Goal: Task Accomplishment & Management: Use online tool/utility

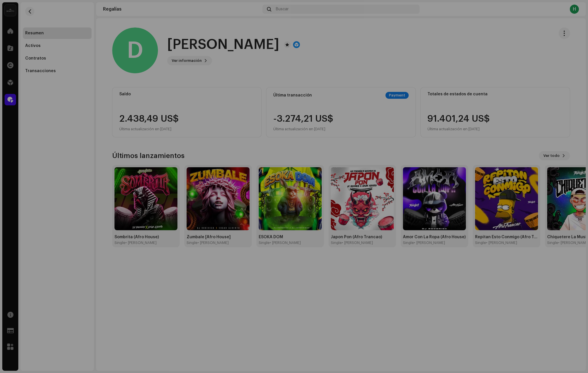
click at [70, 84] on div "D [PERSON_NAME] 315207 Tipo Beneficiario(a) de la distribución Pagar a nombre d…" at bounding box center [294, 186] width 588 height 373
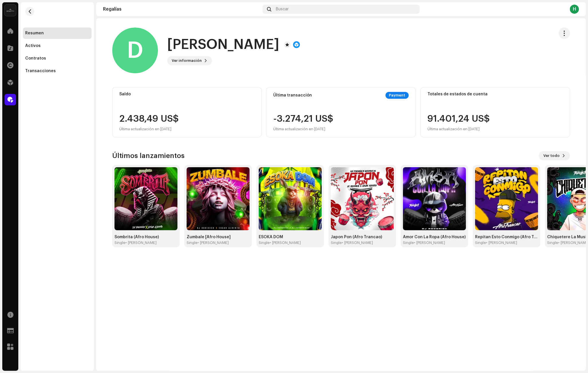
click at [17, 99] on div "Regalías" at bounding box center [10, 99] width 16 height 16
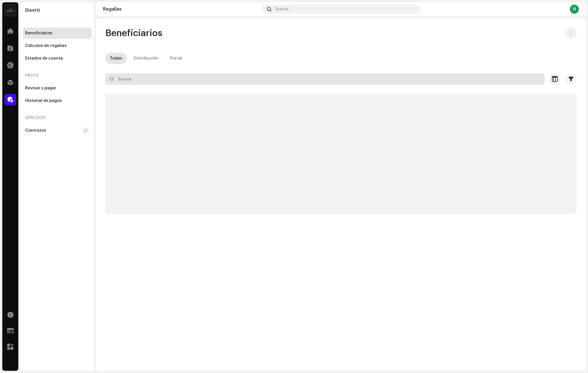
click at [185, 80] on input "text" at bounding box center [324, 78] width 439 height 11
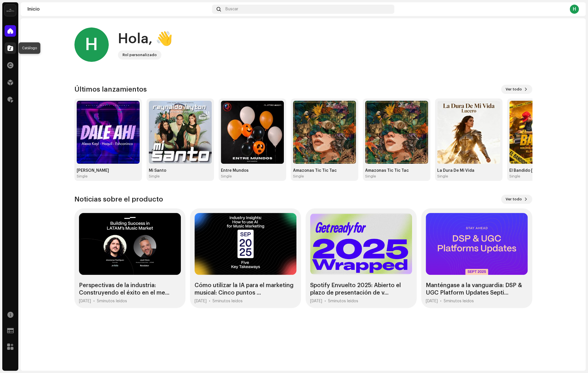
click at [8, 50] on span at bounding box center [10, 48] width 6 height 5
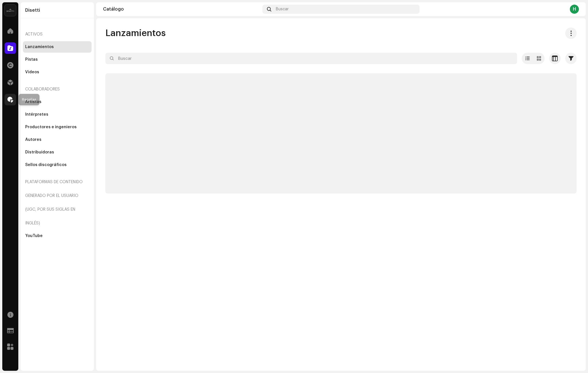
click at [7, 98] on div at bounding box center [10, 99] width 11 height 11
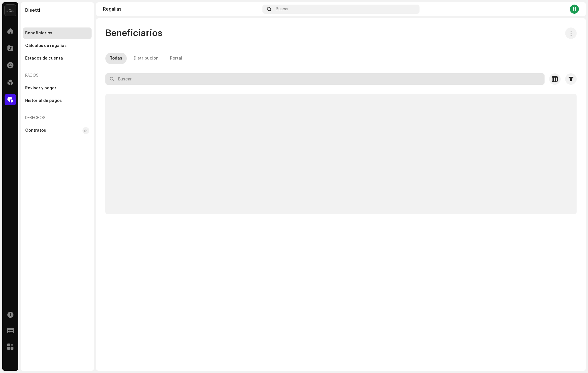
click at [145, 75] on input "text" at bounding box center [324, 78] width 439 height 11
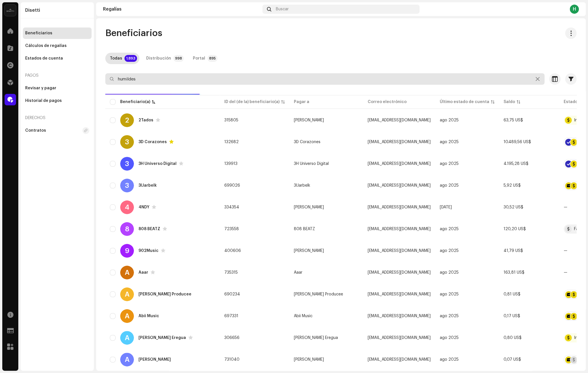
click at [153, 79] on input "humildes" at bounding box center [324, 78] width 439 height 11
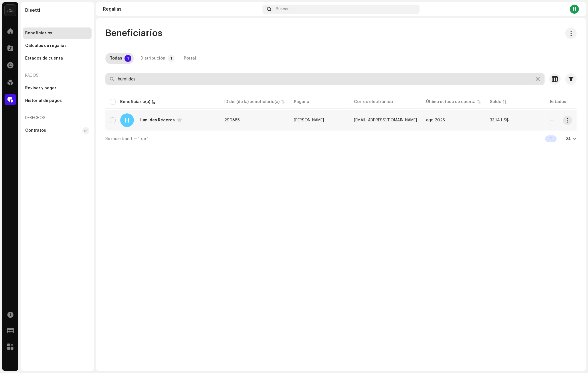
type input "humildes"
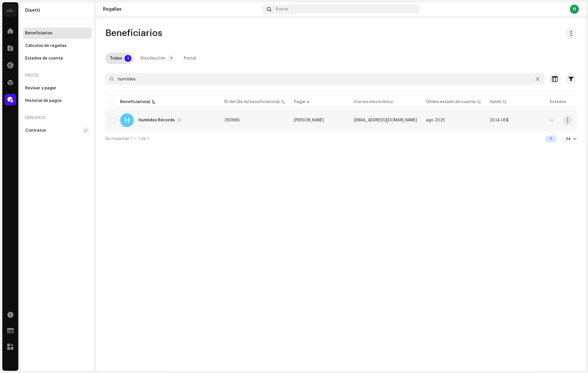
click at [199, 116] on div "H Humildes Récords" at bounding box center [162, 120] width 105 height 14
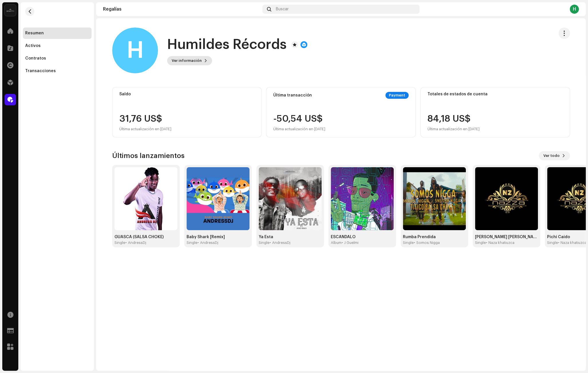
click at [190, 60] on span "Ver información" at bounding box center [187, 60] width 30 height 11
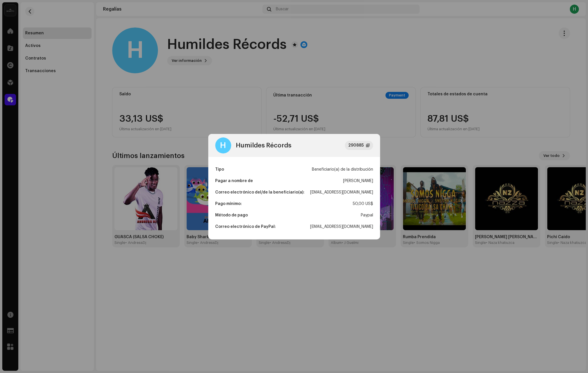
click at [346, 188] on div "[EMAIL_ADDRESS][DOMAIN_NAME]" at bounding box center [341, 191] width 63 height 11
click at [347, 193] on div "[EMAIL_ADDRESS][DOMAIN_NAME]" at bounding box center [341, 191] width 63 height 11
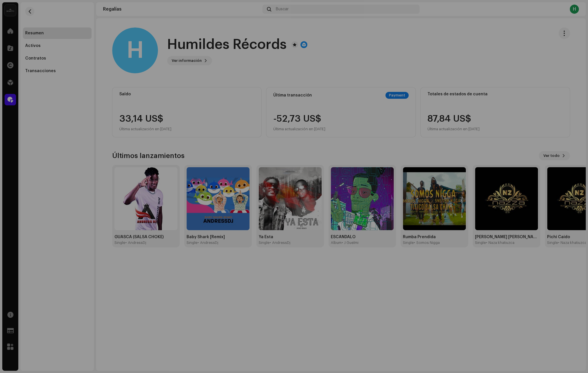
drag, startPoint x: 394, startPoint y: 64, endPoint x: 447, endPoint y: 60, distance: 53.6
click at [395, 64] on div "H Humildes Récords 290885 Tipo Beneficiario(a) de la distribución Pagar a nombr…" at bounding box center [294, 186] width 588 height 373
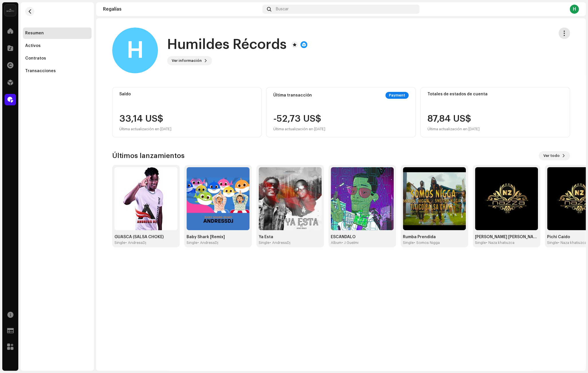
click at [561, 32] on span "button" at bounding box center [563, 33] width 5 height 5
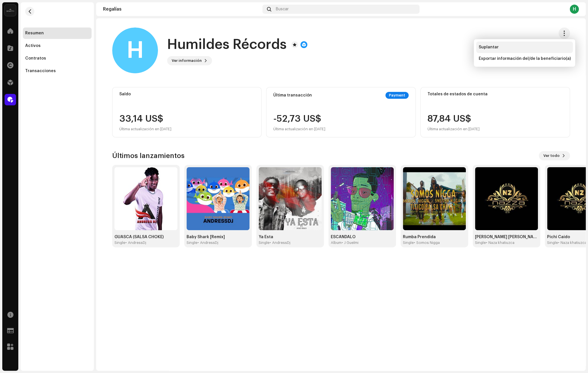
click at [531, 44] on div "Suplantar" at bounding box center [524, 46] width 97 height 11
